Goal: Information Seeking & Learning: Learn about a topic

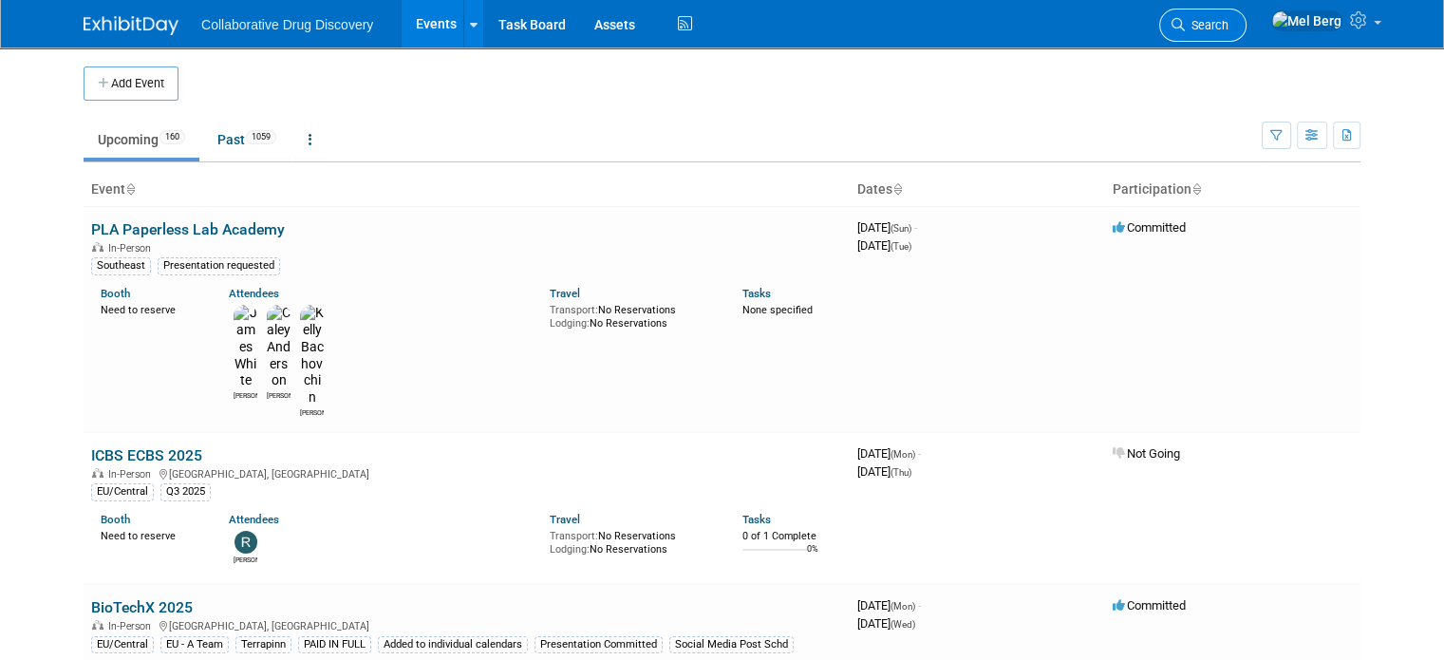
click at [1229, 18] on span "Search" at bounding box center [1207, 25] width 44 height 14
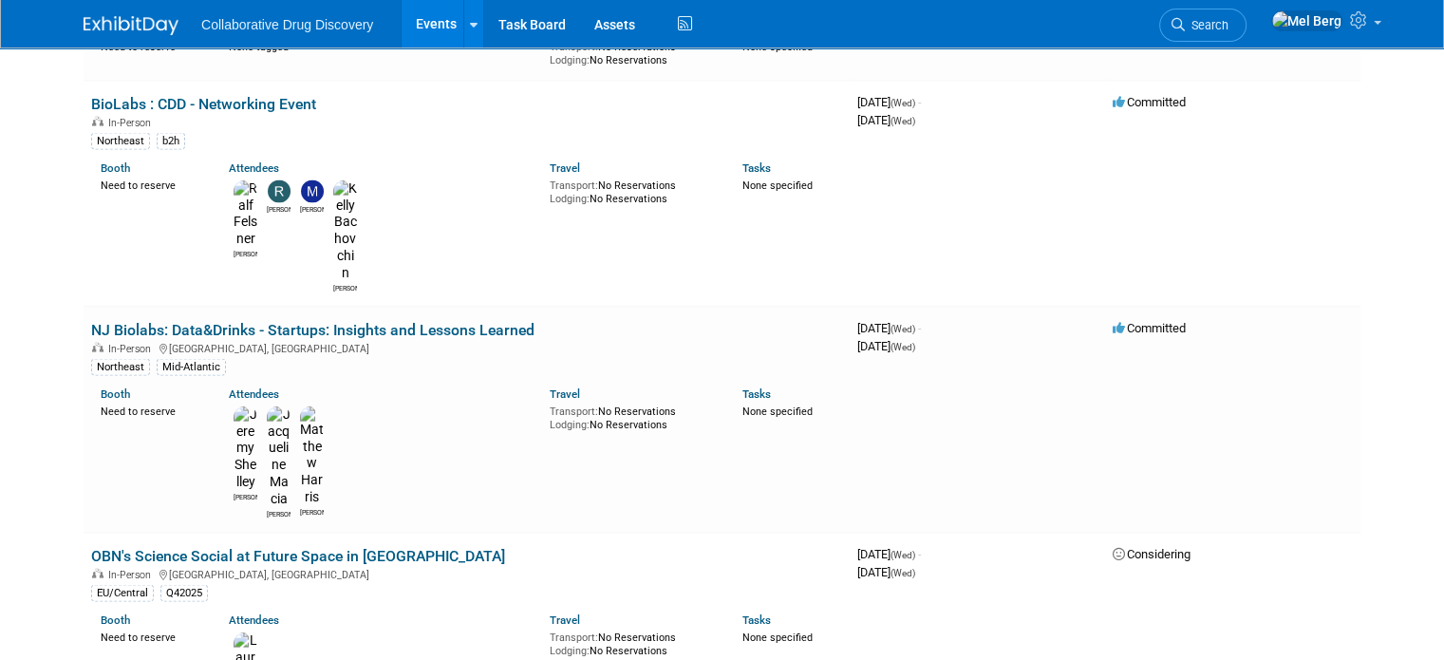
scroll to position [3893, 0]
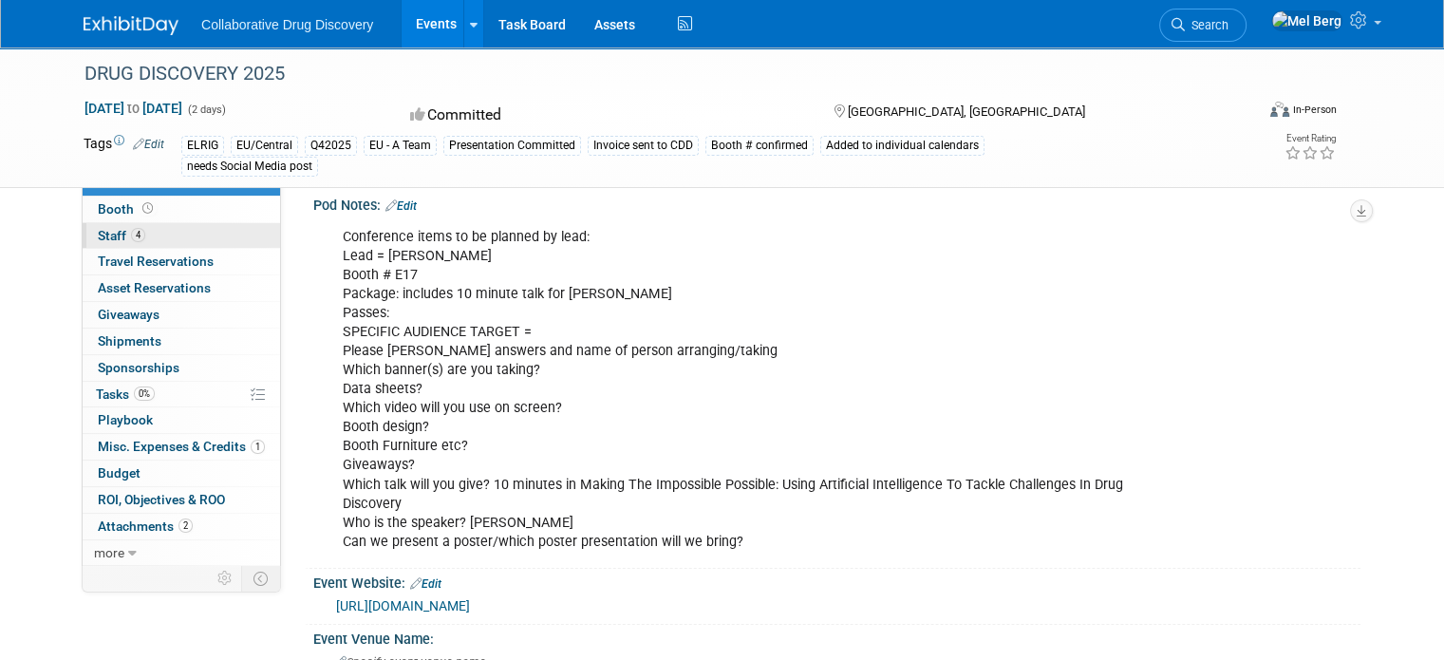
click at [98, 228] on span "Staff 4" at bounding box center [121, 235] width 47 height 15
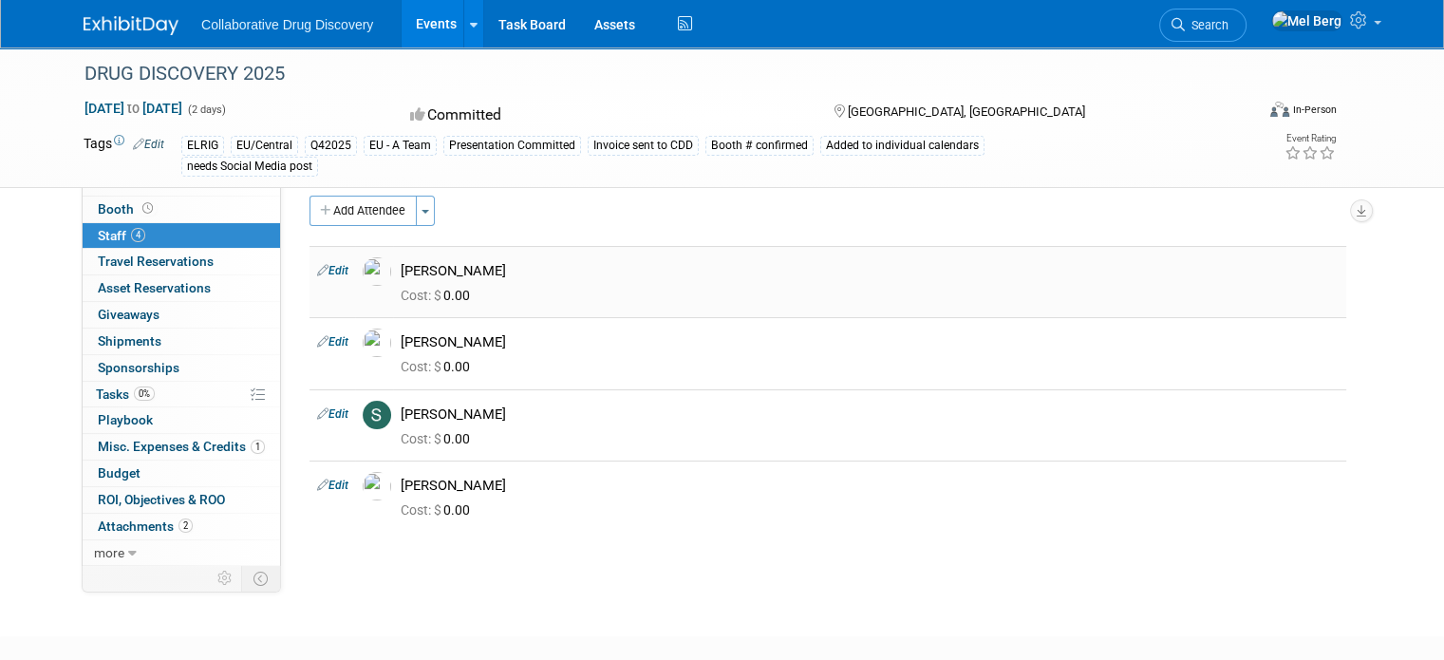
drag, startPoint x: 475, startPoint y: 267, endPoint x: 384, endPoint y: 270, distance: 91.2
click at [386, 270] on div "[PERSON_NAME]" at bounding box center [869, 268] width 967 height 23
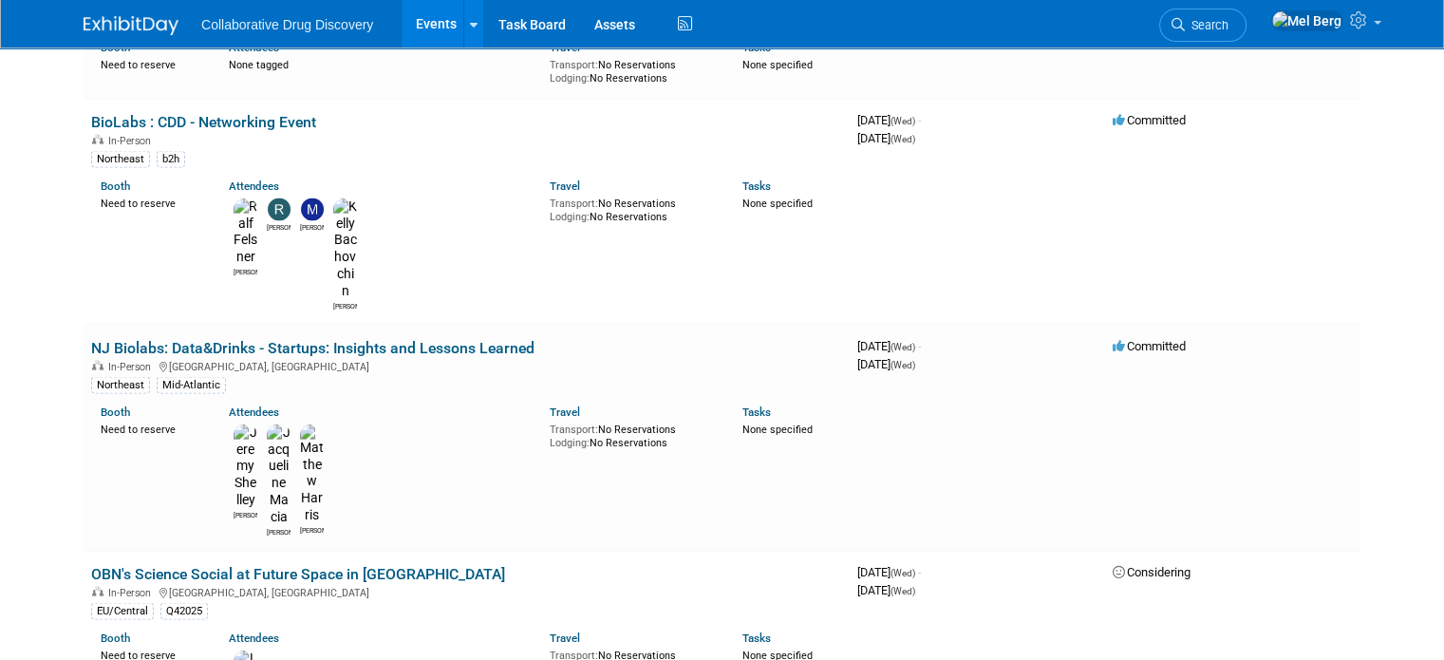
scroll to position [3893, 0]
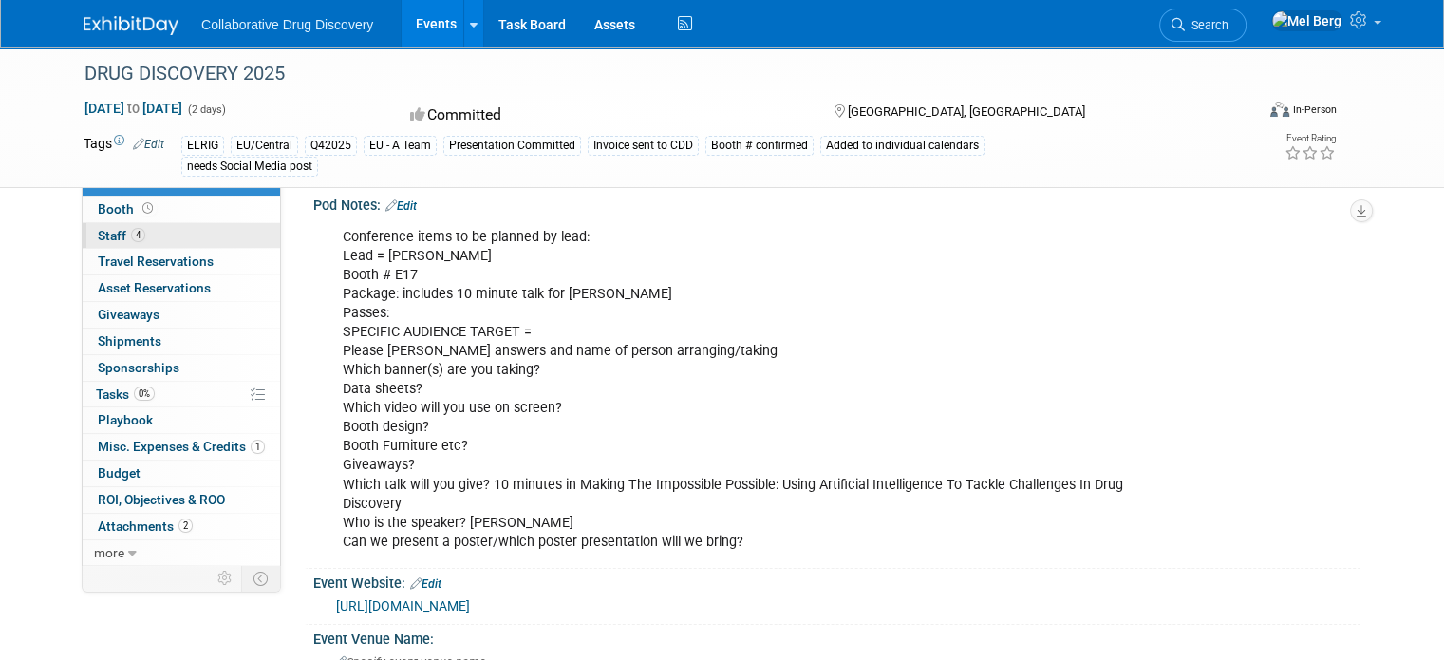
click at [98, 236] on span "Staff 4" at bounding box center [121, 235] width 47 height 15
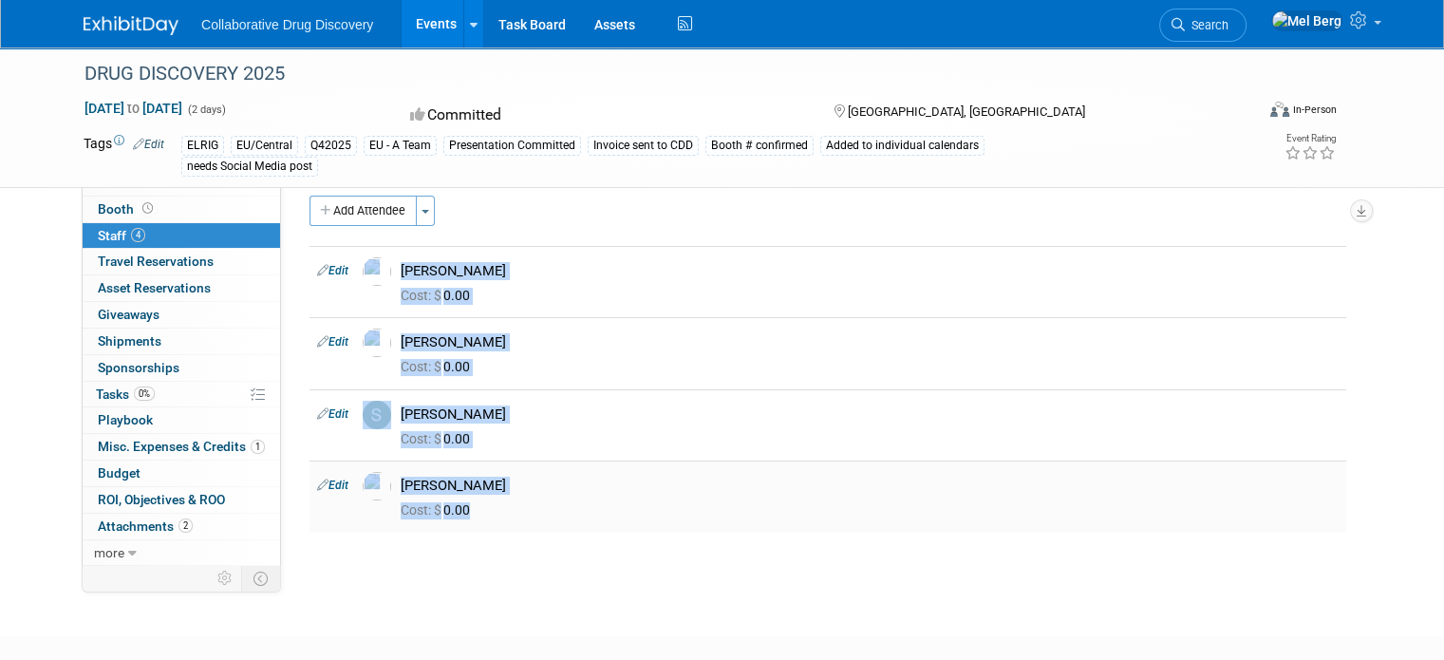
drag, startPoint x: 285, startPoint y: 247, endPoint x: 550, endPoint y: 498, distance: 364.7
click at [550, 498] on div "Pod Notes: Edit Conference items to be planned by lead: Lead = Ben Booth # E17 …" at bounding box center [821, 367] width 1080 height 394
copy div "Edit Ben Retamal Cost: $ 0.00 Edit Mariana Vaschetto Cost: $ 0.00 Edit Susana T…"
click at [177, 186] on span "Event Information" at bounding box center [151, 182] width 106 height 15
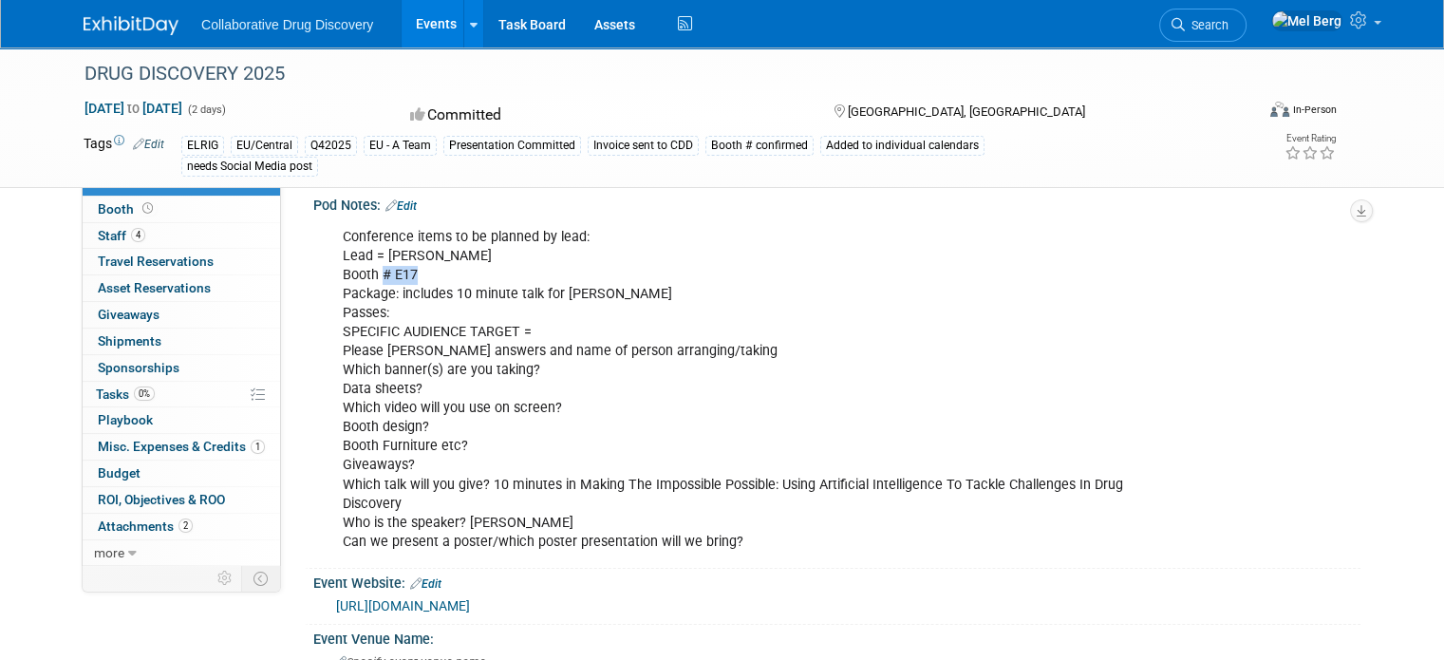
drag, startPoint x: 364, startPoint y: 274, endPoint x: 398, endPoint y: 274, distance: 34.2
click at [398, 274] on div "Conference items to be planned by lead: Lead = Ben Booth # E17 Package: include…" at bounding box center [743, 389] width 828 height 343
copy div "# E17"
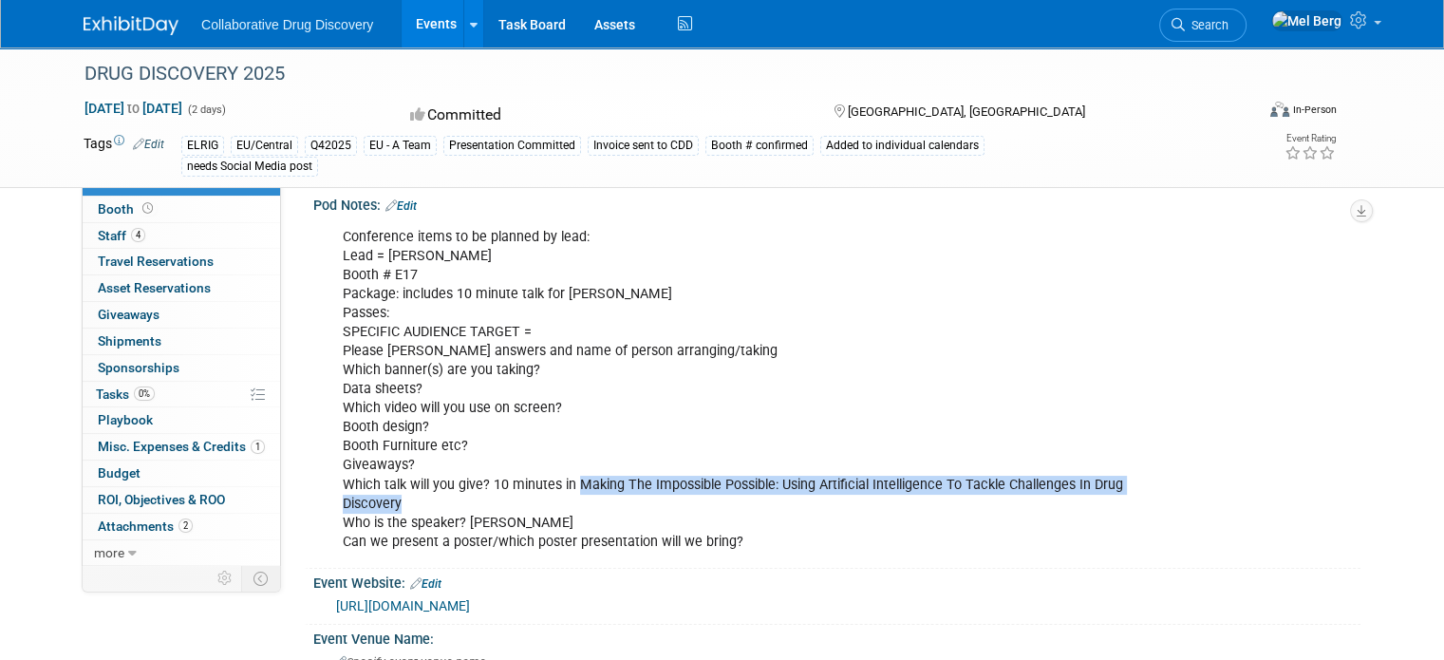
copy div "Making The Impossible Possible: Using Artificial Intelligence To Tackle Challen…"
drag, startPoint x: 560, startPoint y: 479, endPoint x: 900, endPoint y: 504, distance: 340.8
click at [900, 504] on div "Conference items to be planned by lead: Lead = Ben Booth # E17 Package: include…" at bounding box center [743, 389] width 828 height 343
copy div "Making The Impossible Possible: Using Artificial Intelligence To Tackle Challen…"
click at [127, 529] on span "Attachments 2" at bounding box center [145, 525] width 95 height 15
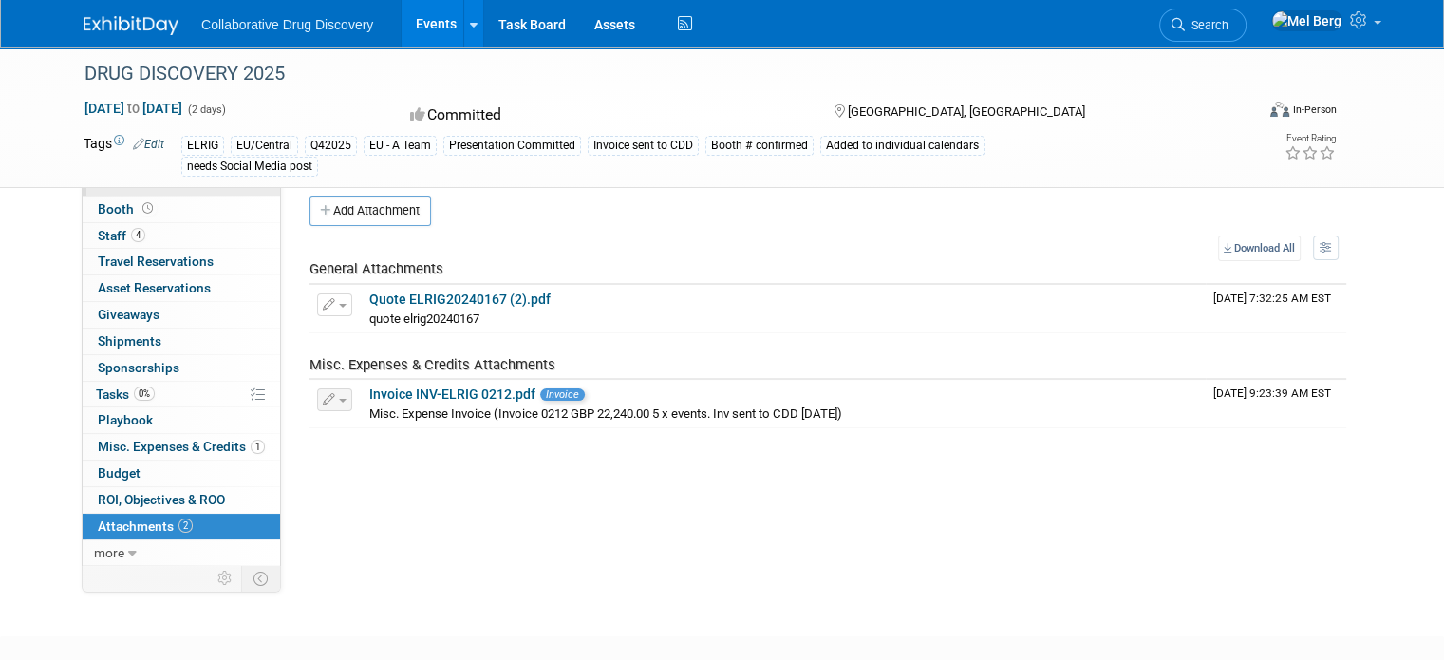
click at [143, 180] on span "Event Information" at bounding box center [151, 182] width 106 height 15
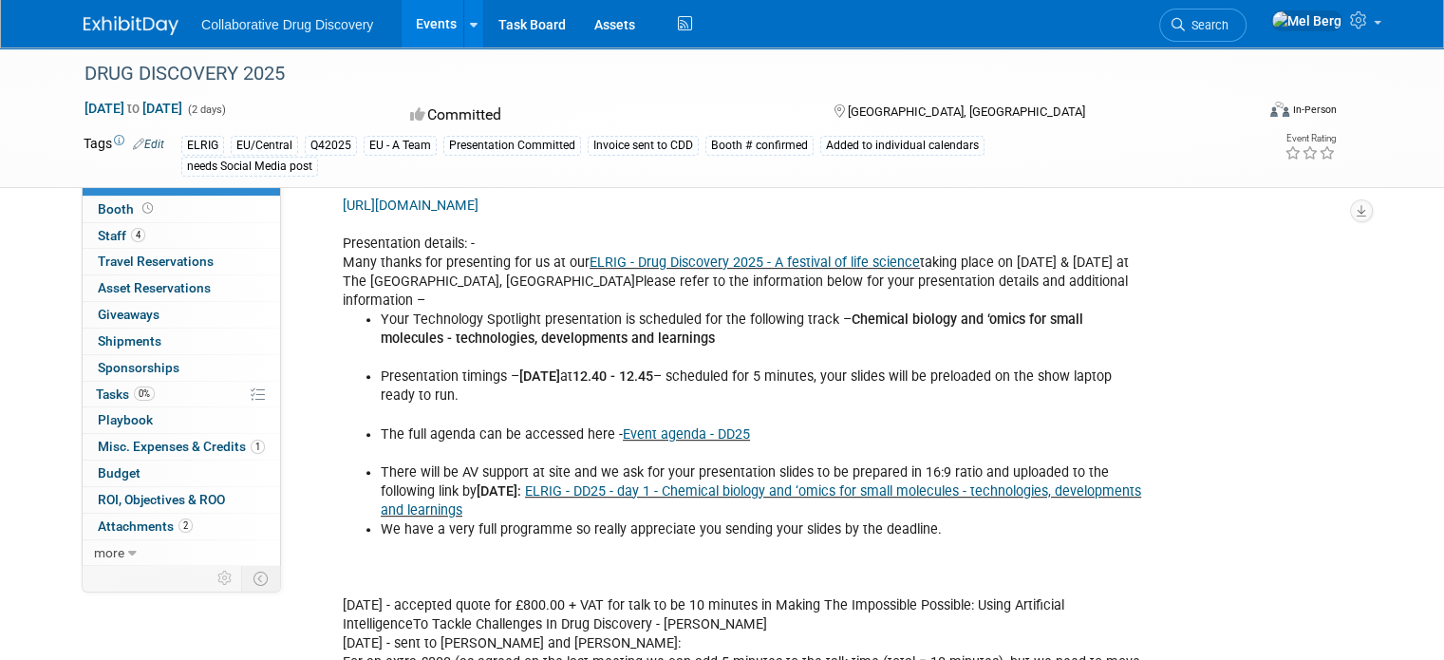
scroll to position [760, 0]
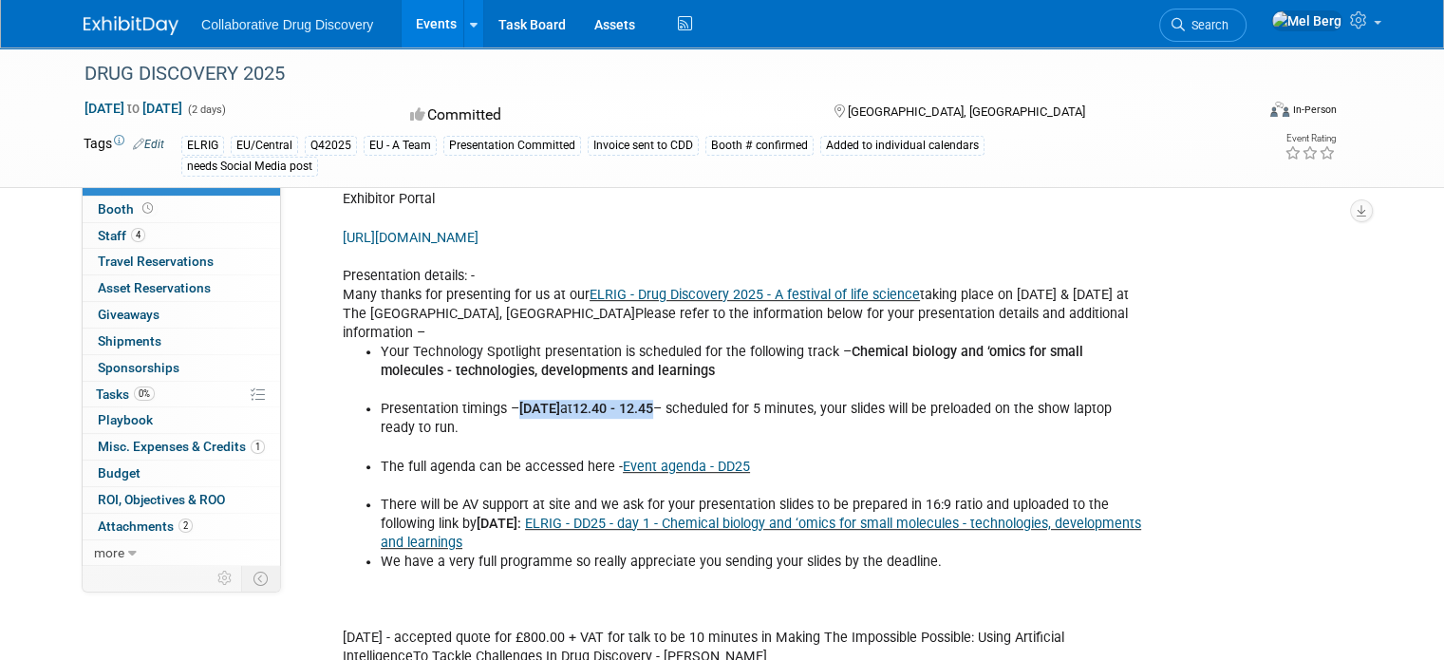
drag, startPoint x: 507, startPoint y: 381, endPoint x: 682, endPoint y: 383, distance: 174.7
click at [682, 400] on li "Presentation timings – 21st October at 12.40 - 12.45 – scheduled for 5 minutes,…" at bounding box center [763, 419] width 765 height 38
copy li "21st October at 12.40 - 12.45"
click at [1229, 25] on span "Search" at bounding box center [1207, 25] width 44 height 14
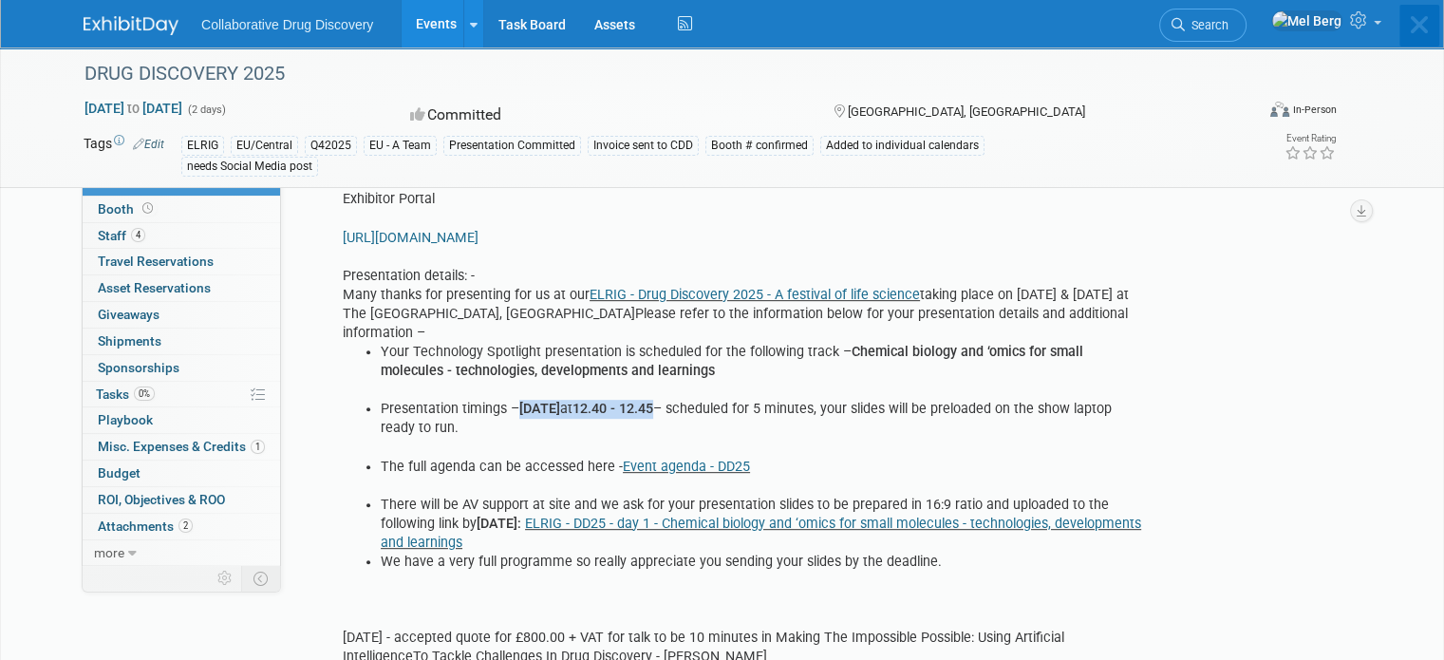
scroll to position [0, 0]
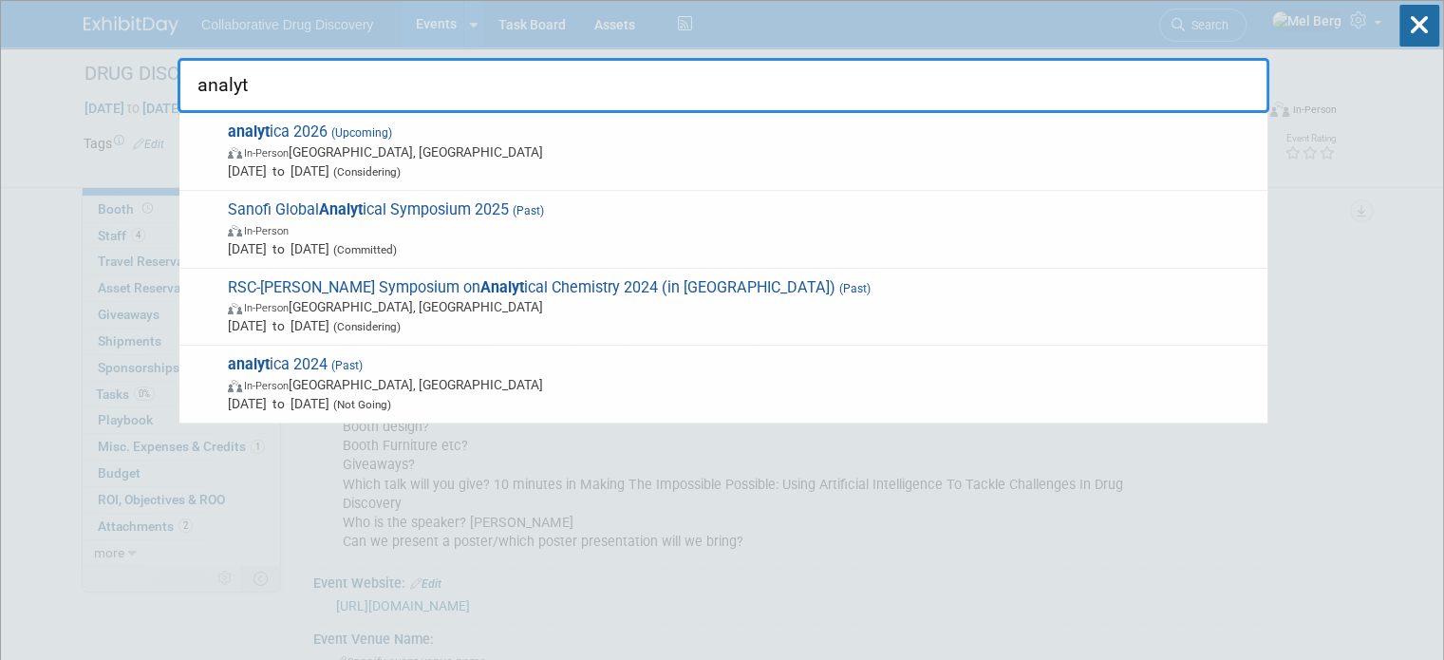
type input "analyti"
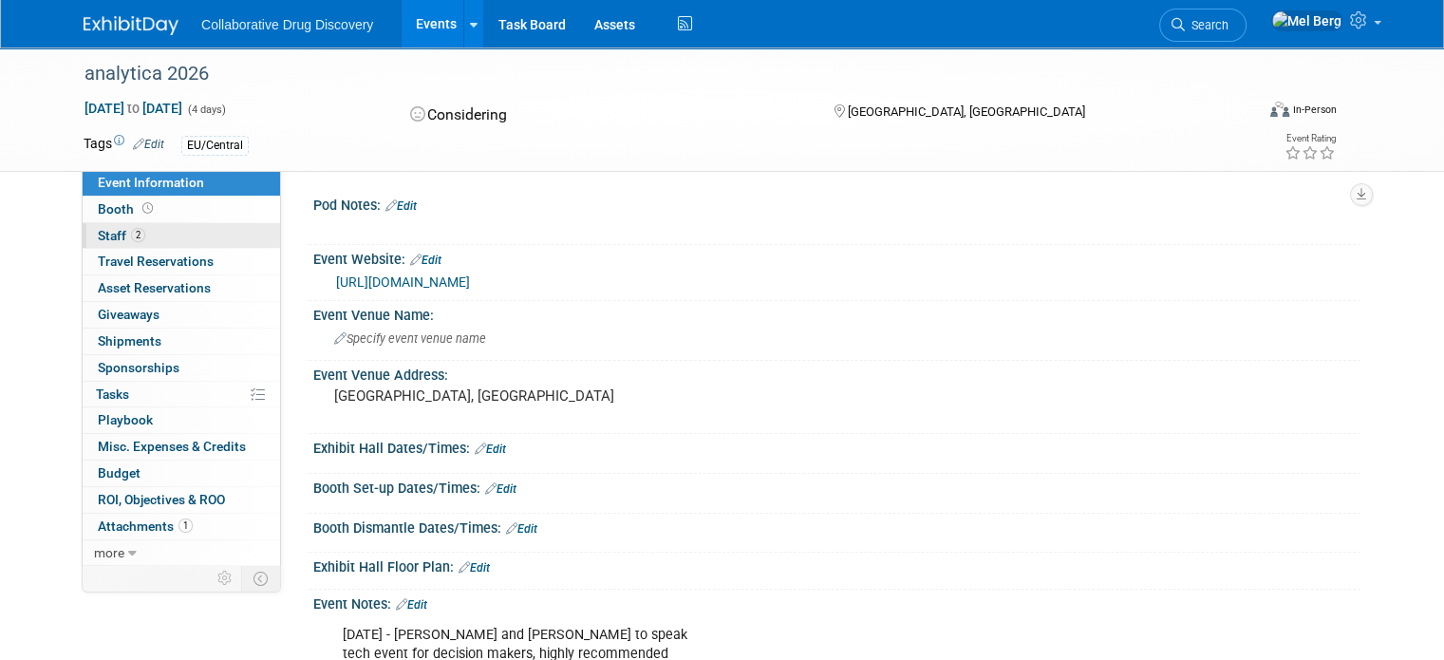
click at [98, 235] on span "Staff 2" at bounding box center [121, 235] width 47 height 15
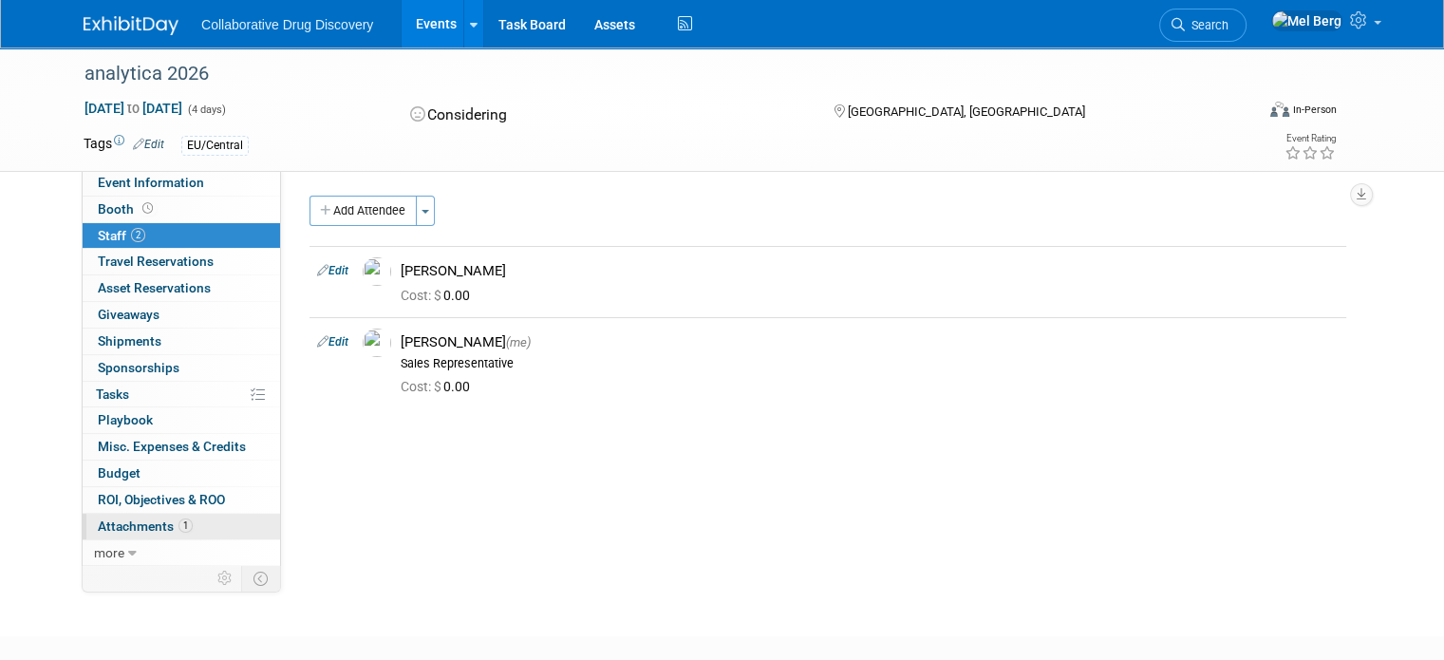
click at [156, 526] on span "Attachments 1" at bounding box center [145, 525] width 95 height 15
